Goal: Submit feedback/report problem

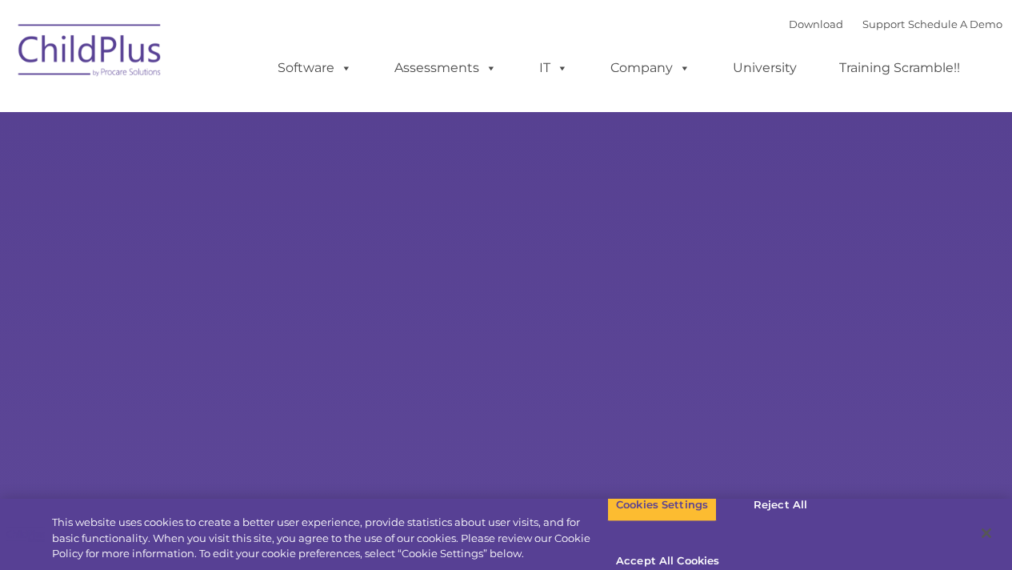
select select "MEDIUM"
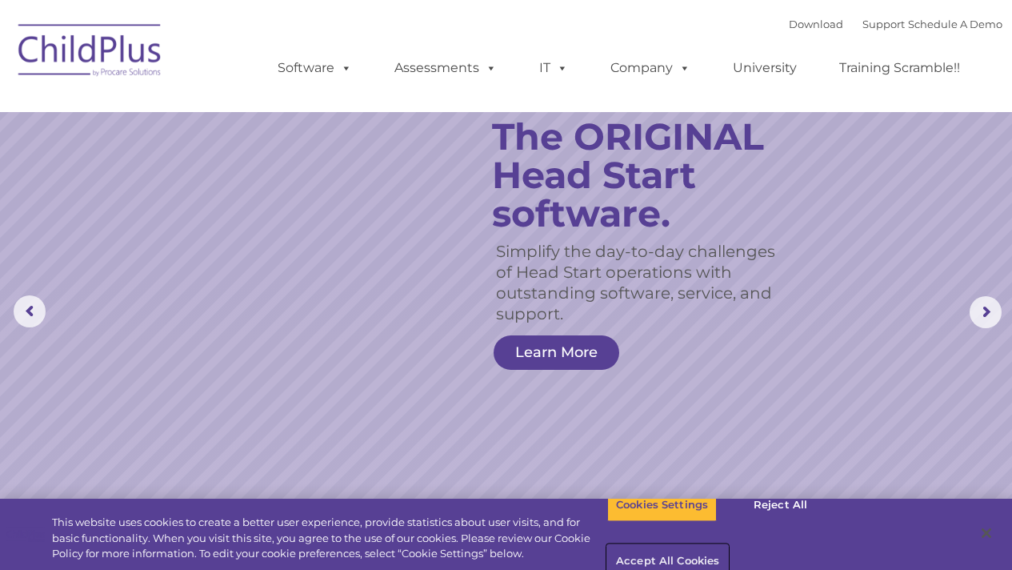
click at [728, 545] on button "Accept All Cookies" at bounding box center [667, 562] width 121 height 34
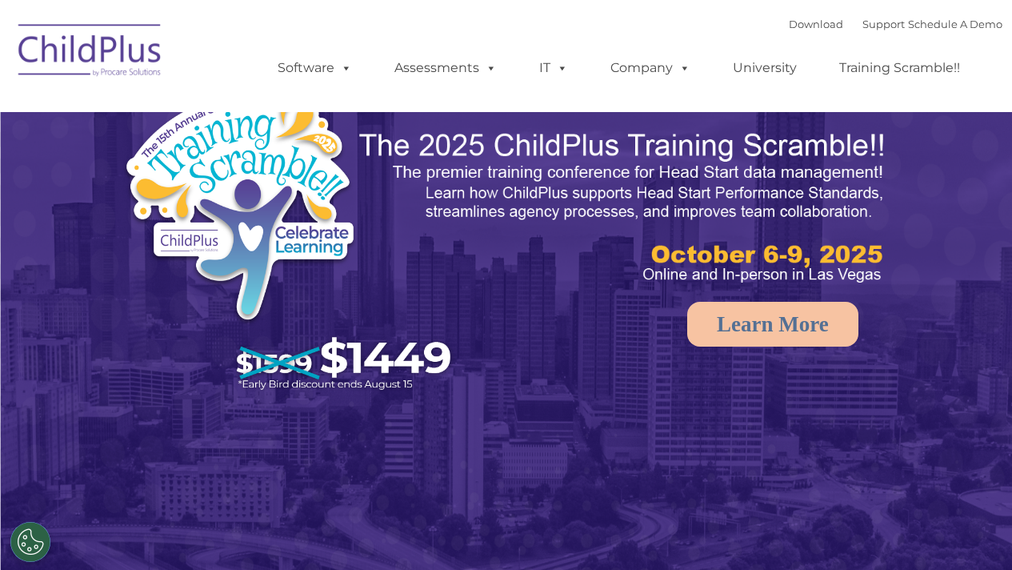
select select "MEDIUM"
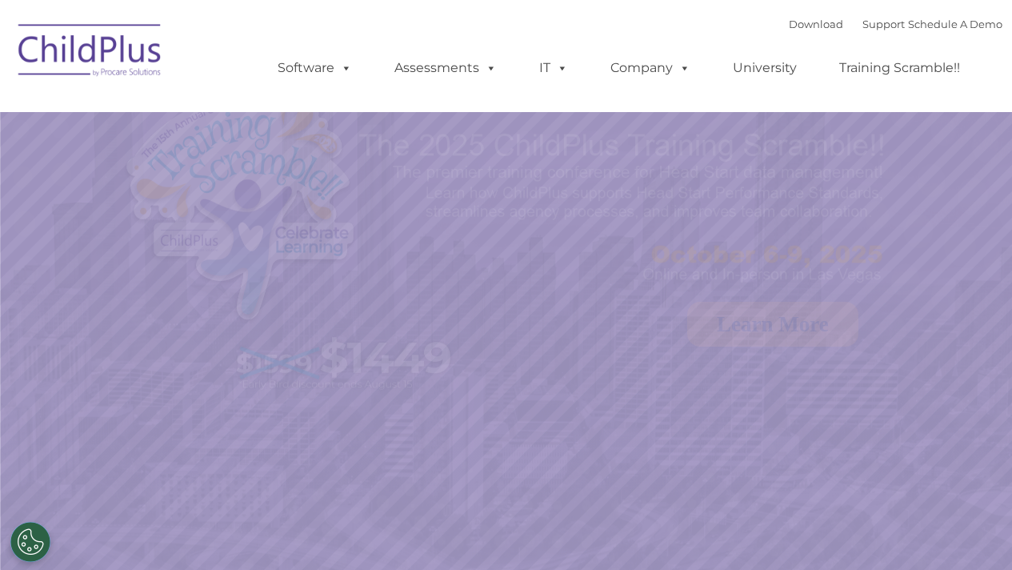
select select "MEDIUM"
